Goal: Check status: Check status

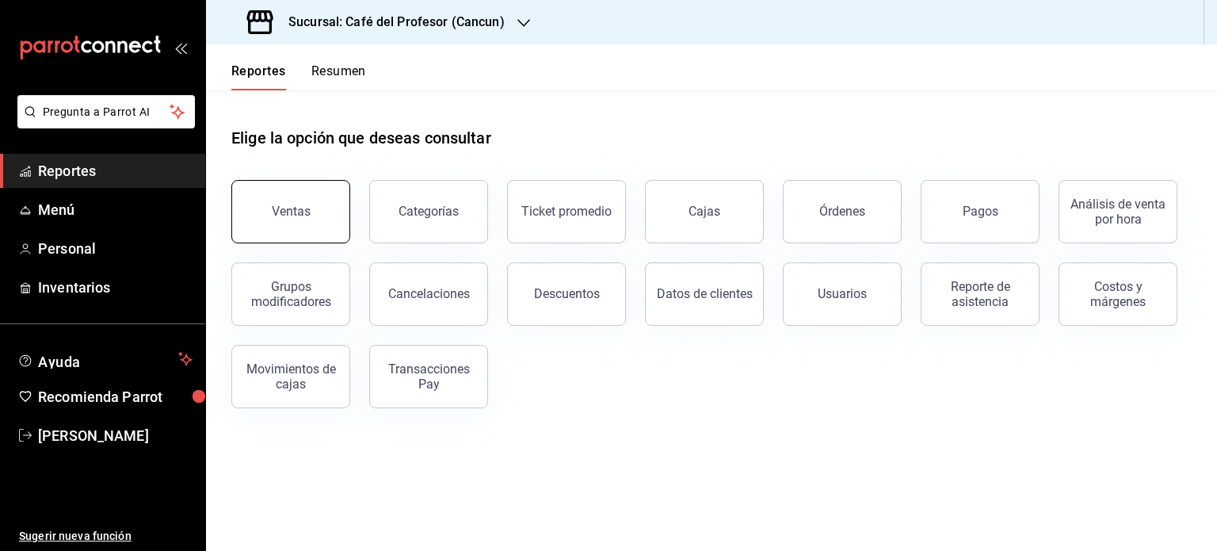
click at [302, 199] on button "Ventas" at bounding box center [290, 211] width 119 height 63
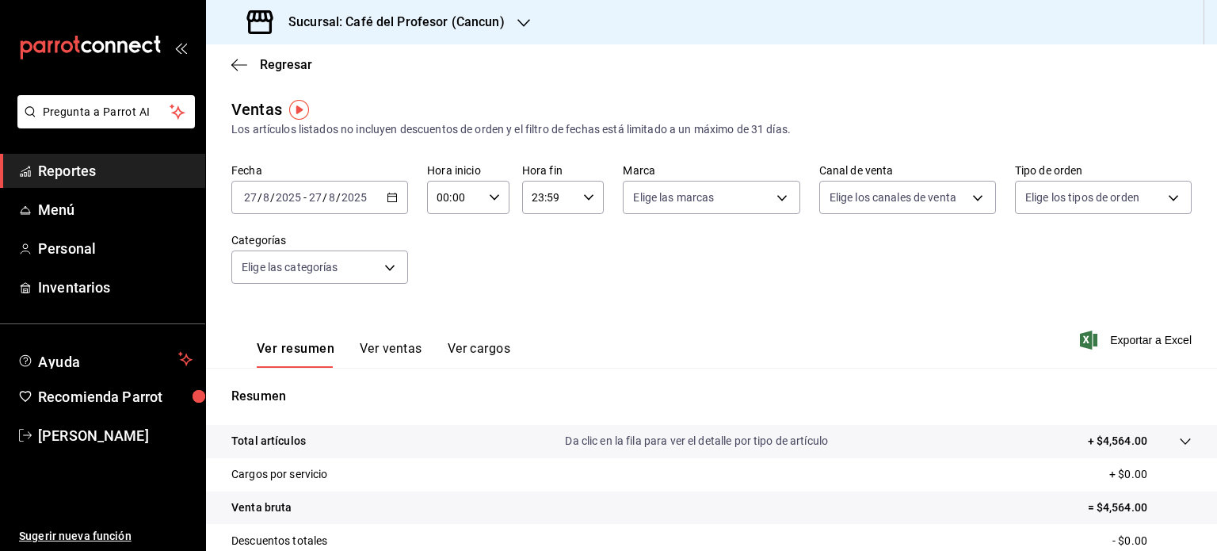
click at [519, 25] on icon "button" at bounding box center [523, 23] width 13 height 13
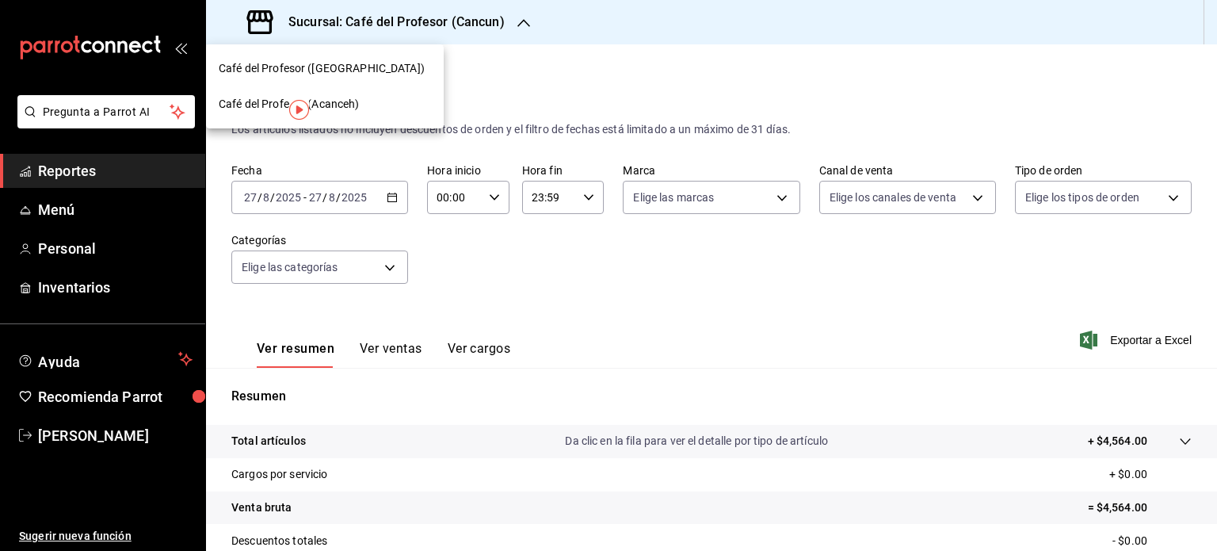
click at [372, 103] on div "Café del Profesor (Acanceh)" at bounding box center [325, 104] width 212 height 17
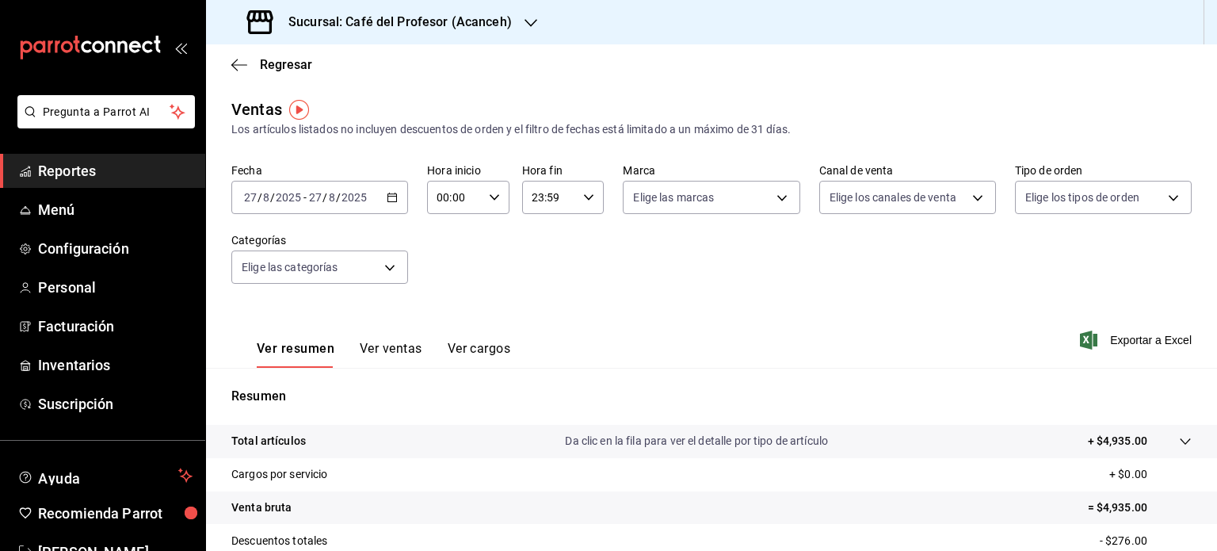
click at [528, 28] on icon "button" at bounding box center [530, 23] width 13 height 13
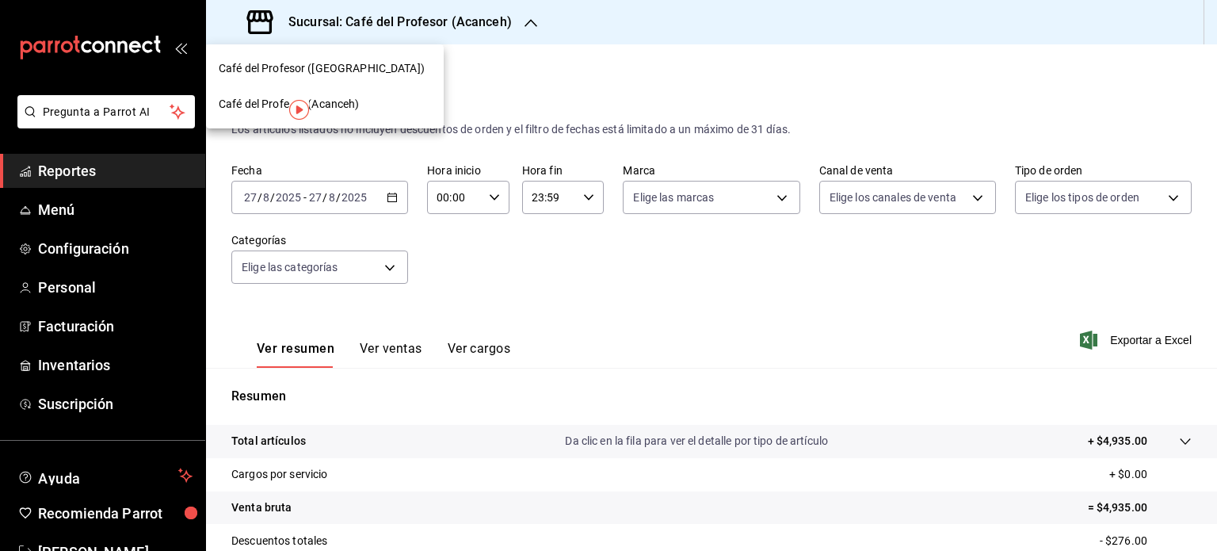
click at [410, 78] on div "Café del Profesor ([GEOGRAPHIC_DATA])" at bounding box center [325, 69] width 238 height 36
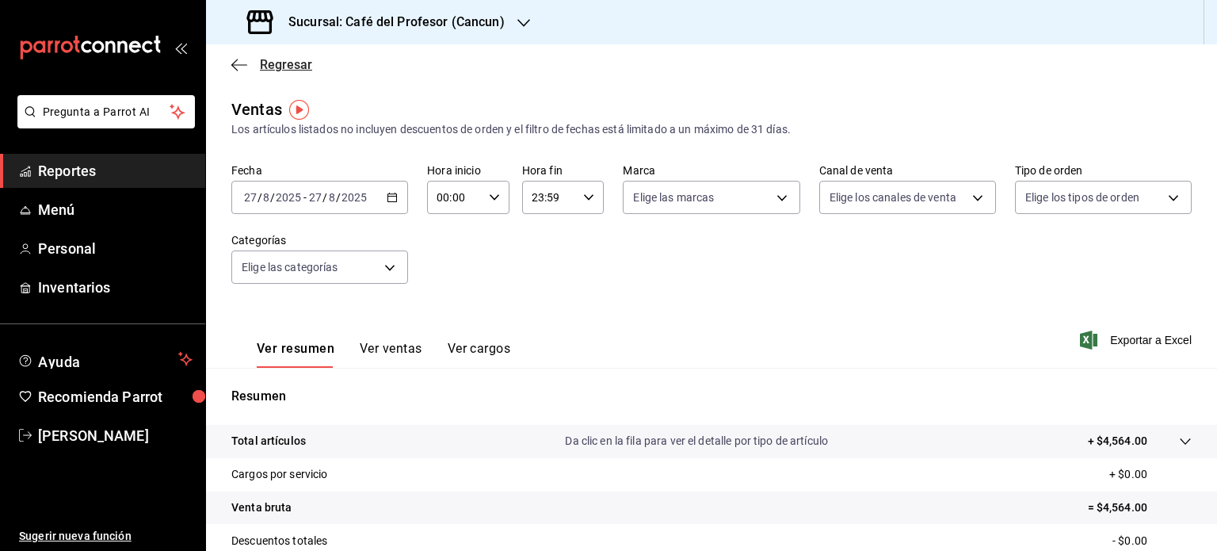
click at [240, 62] on icon "button" at bounding box center [239, 65] width 16 height 14
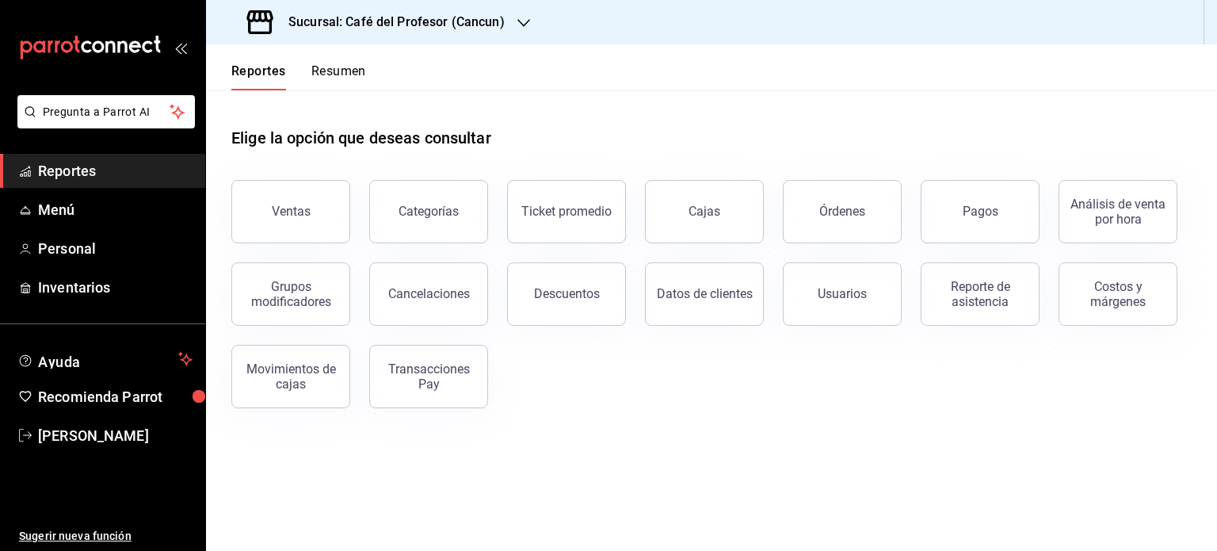
click at [322, 79] on button "Resumen" at bounding box center [338, 76] width 55 height 27
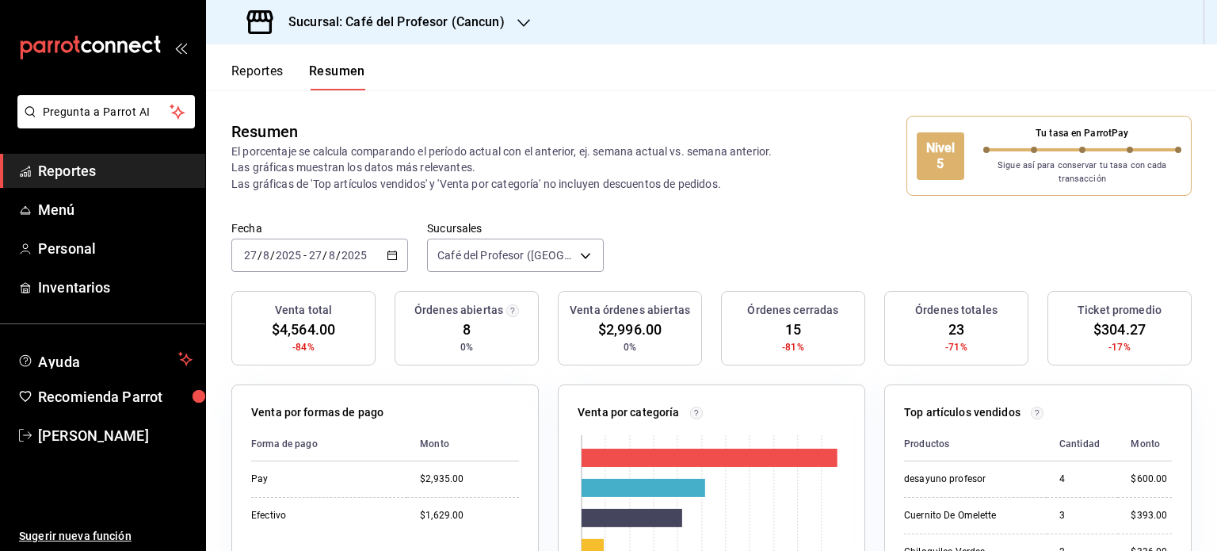
click at [517, 21] on icon "button" at bounding box center [523, 23] width 13 height 13
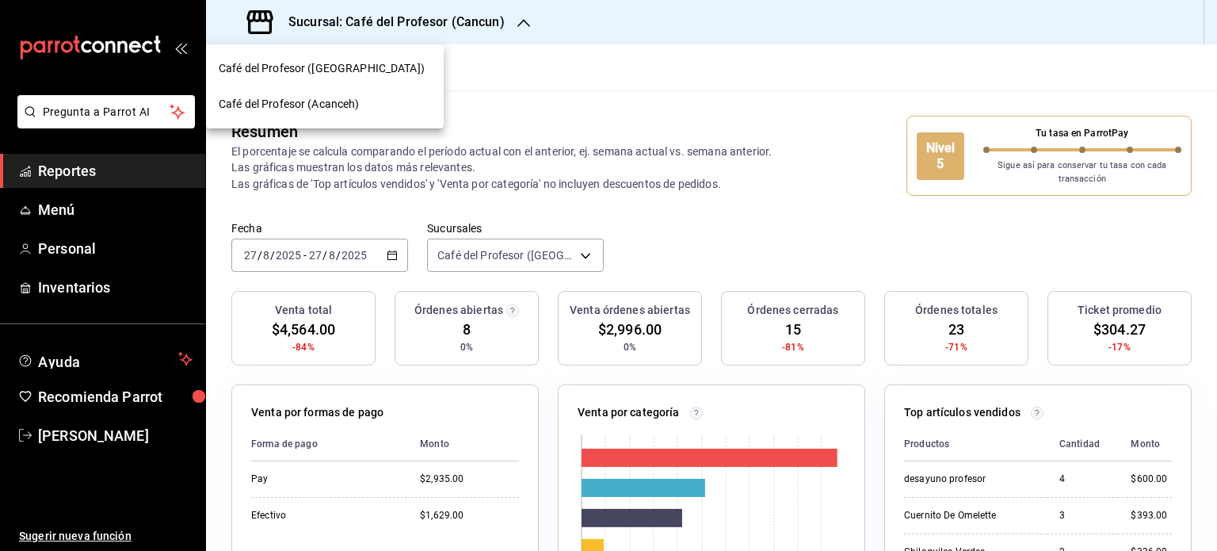
click at [347, 111] on span "Café del Profesor (Acanceh)" at bounding box center [289, 104] width 141 height 17
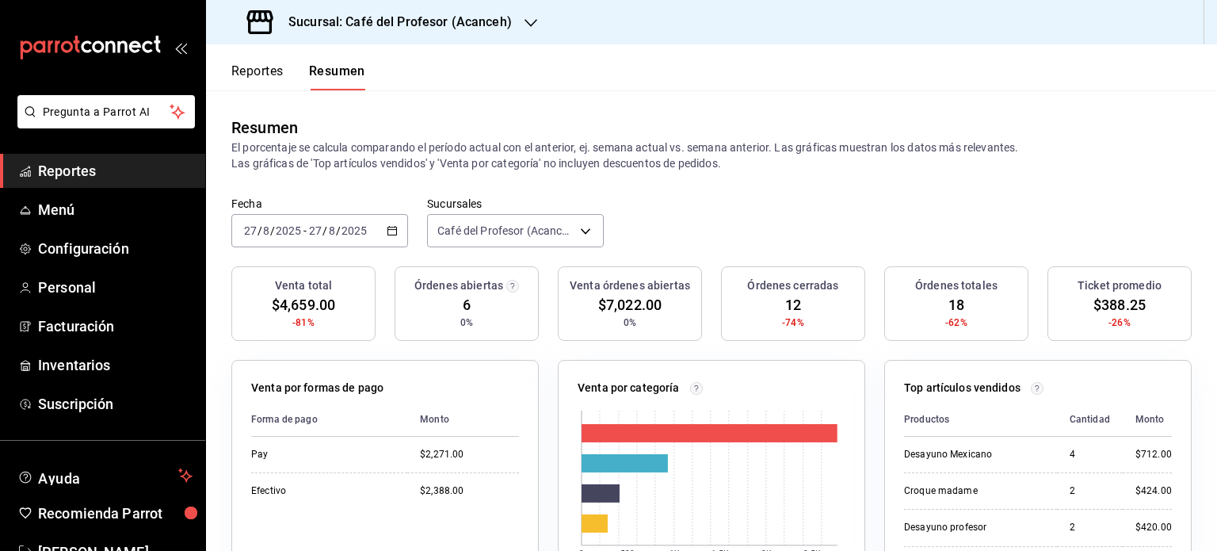
click at [266, 67] on button "Reportes" at bounding box center [257, 76] width 52 height 27
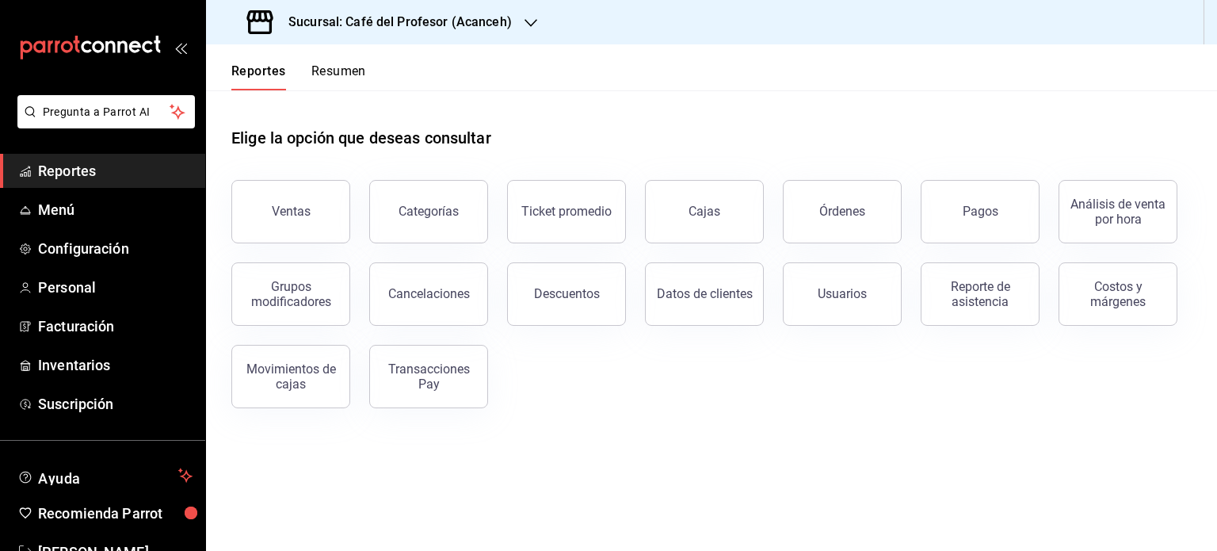
click at [249, 71] on button "Reportes" at bounding box center [258, 76] width 55 height 27
click at [293, 209] on div "Ventas" at bounding box center [291, 211] width 39 height 15
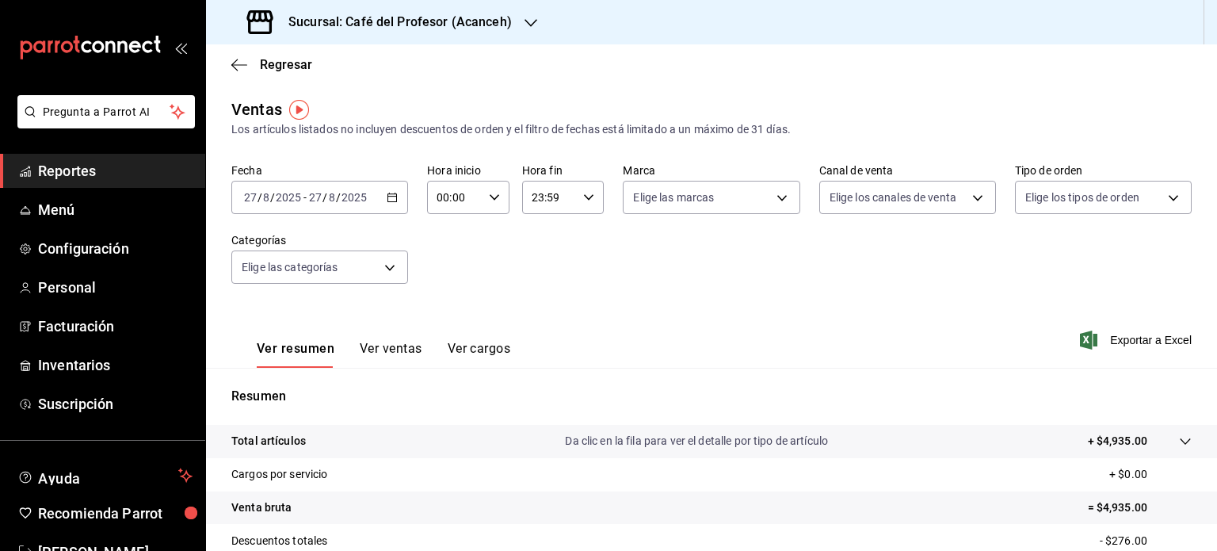
click at [393, 198] on icon "button" at bounding box center [392, 197] width 11 height 11
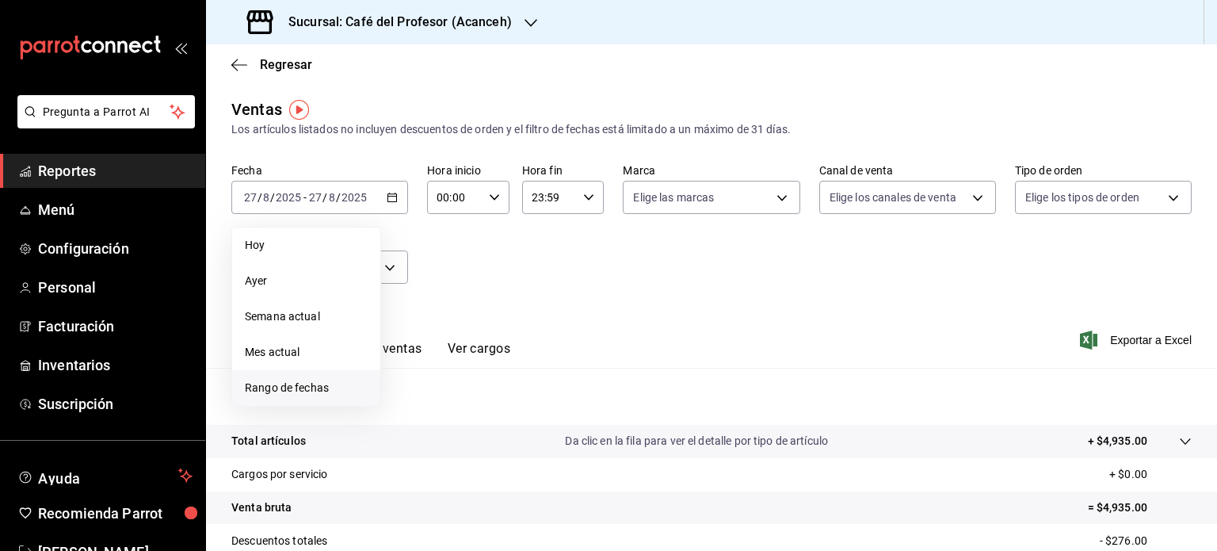
click at [321, 385] on span "Rango de fechas" at bounding box center [306, 387] width 123 height 17
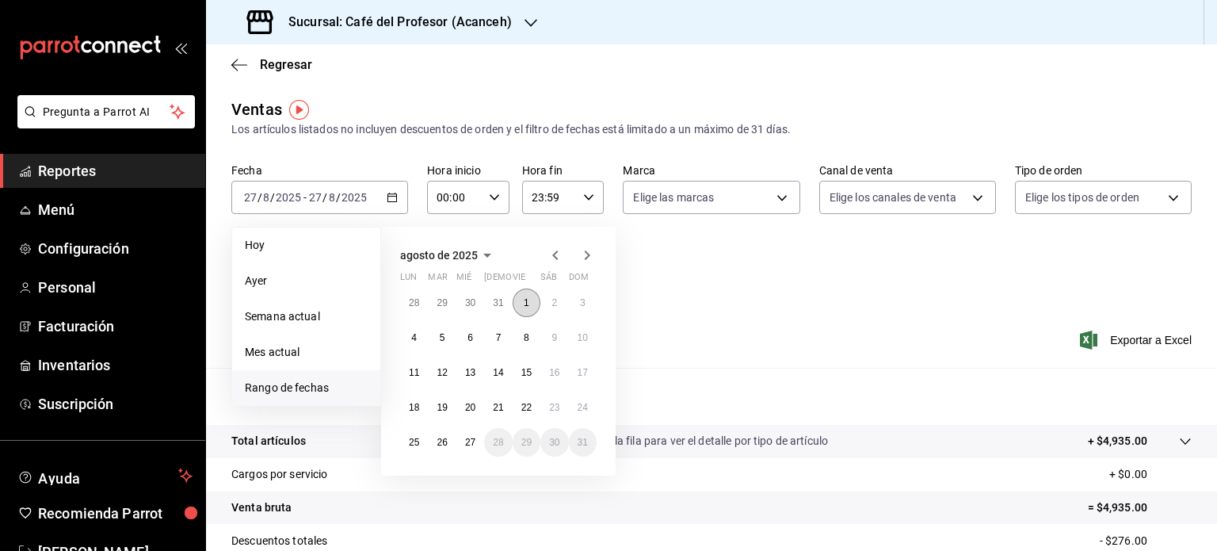
click at [528, 307] on abbr "1" at bounding box center [527, 302] width 6 height 11
click at [467, 452] on button "27" at bounding box center [470, 442] width 28 height 29
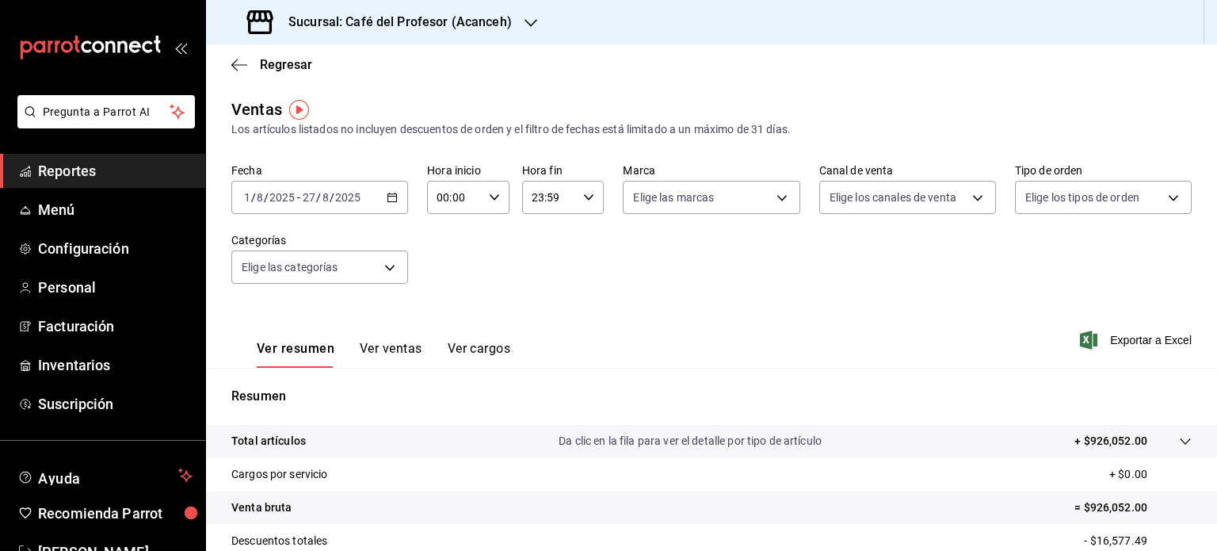
click at [524, 24] on icon "button" at bounding box center [530, 23] width 13 height 13
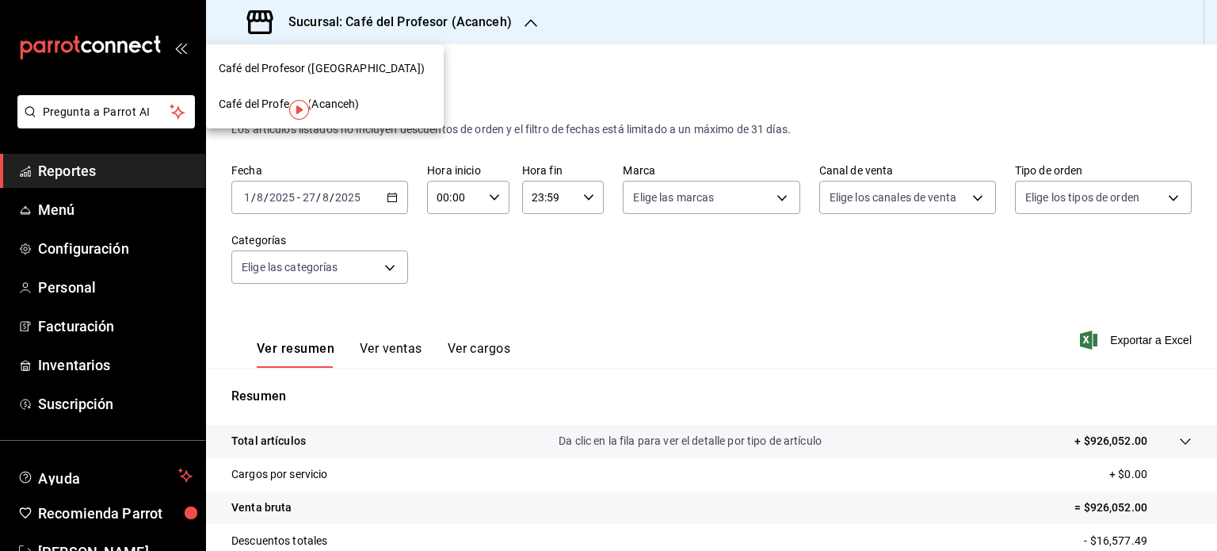
click at [383, 78] on div "Café del Profesor ([GEOGRAPHIC_DATA])" at bounding box center [325, 69] width 238 height 36
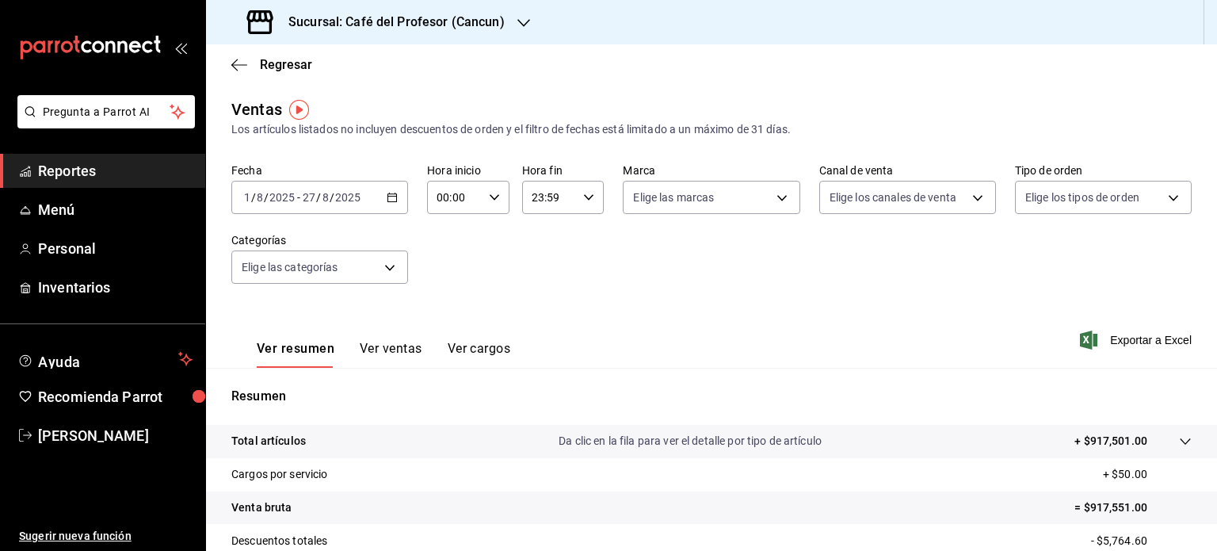
click at [518, 21] on icon "button" at bounding box center [523, 23] width 13 height 13
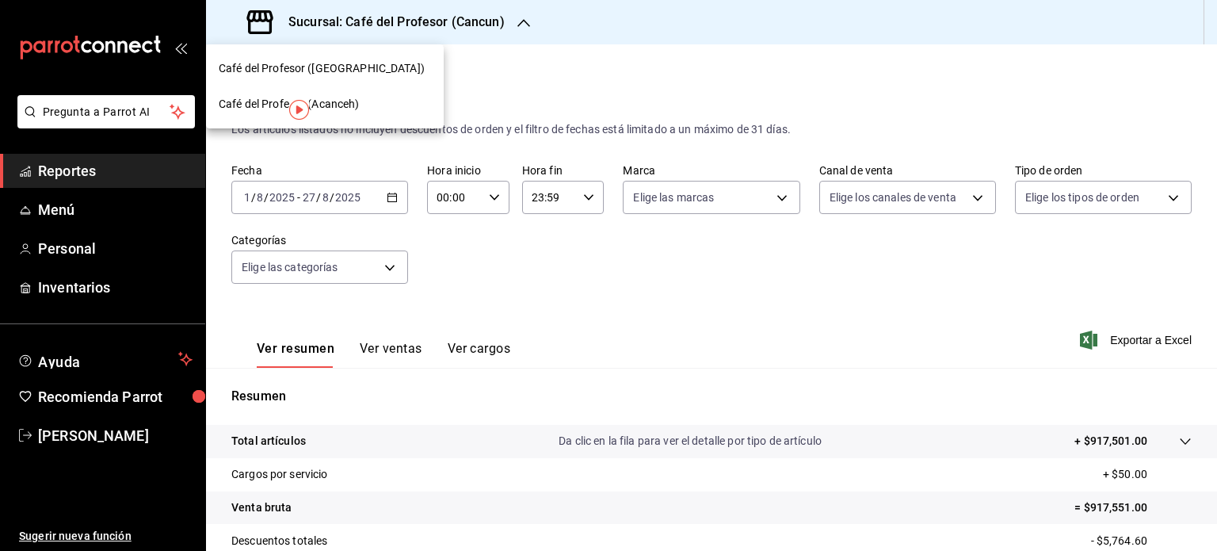
click at [365, 100] on div "Café del Profesor (Acanceh)" at bounding box center [325, 104] width 212 height 17
